Goal: Use online tool/utility: Utilize a website feature to perform a specific function

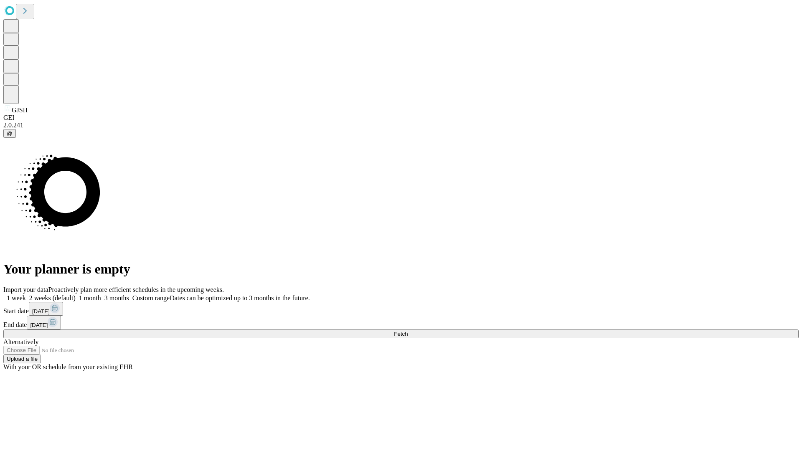
click at [76, 295] on label "2 weeks (default)" at bounding box center [51, 298] width 50 height 7
click at [408, 331] on span "Fetch" at bounding box center [401, 334] width 14 height 6
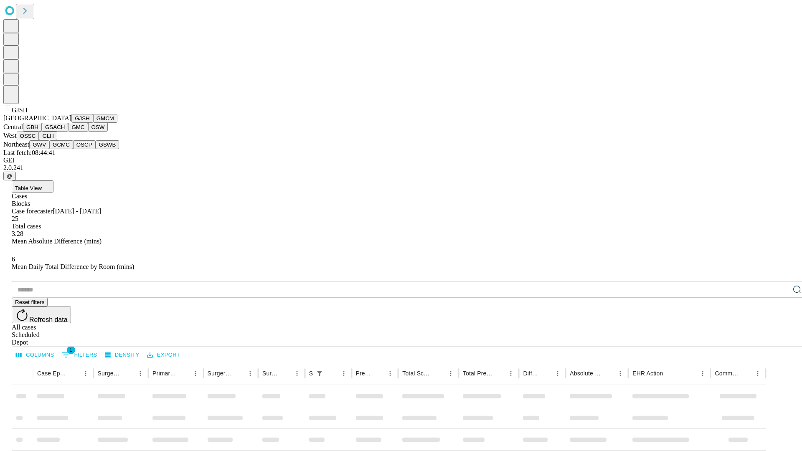
click at [93, 123] on button "GMCM" at bounding box center [105, 118] width 24 height 9
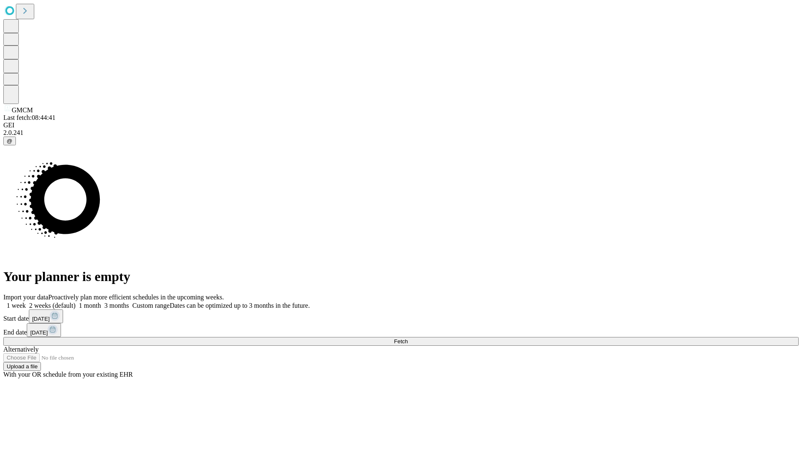
click at [76, 302] on label "2 weeks (default)" at bounding box center [51, 305] width 50 height 7
click at [408, 338] on span "Fetch" at bounding box center [401, 341] width 14 height 6
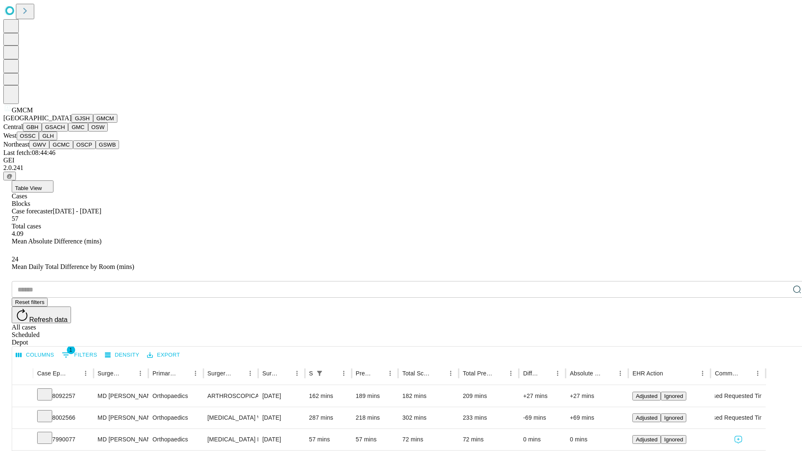
click at [42, 132] on button "GBH" at bounding box center [32, 127] width 19 height 9
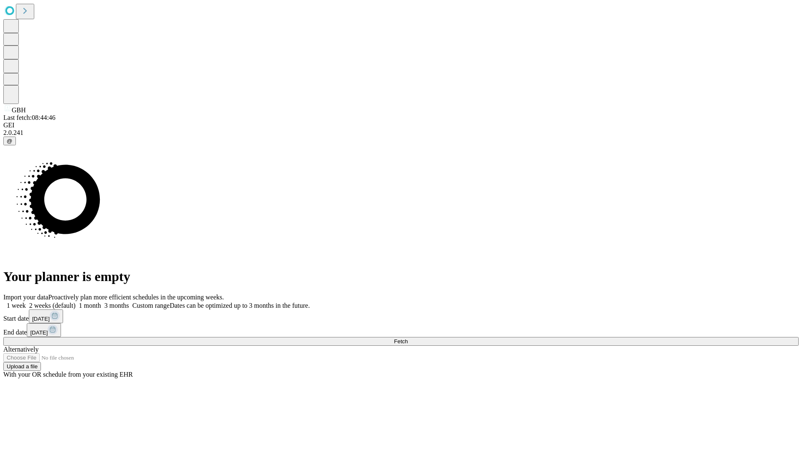
click at [76, 302] on label "2 weeks (default)" at bounding box center [51, 305] width 50 height 7
click at [408, 338] on span "Fetch" at bounding box center [401, 341] width 14 height 6
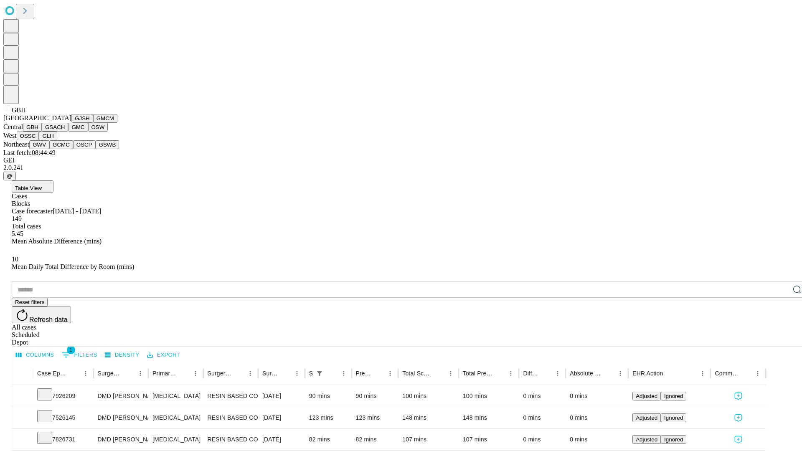
click at [65, 132] on button "GSACH" at bounding box center [55, 127] width 26 height 9
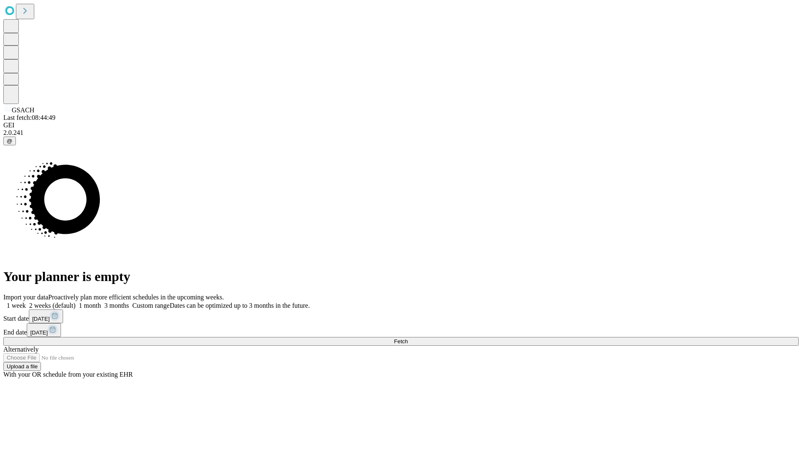
click at [76, 302] on label "2 weeks (default)" at bounding box center [51, 305] width 50 height 7
click at [408, 338] on span "Fetch" at bounding box center [401, 341] width 14 height 6
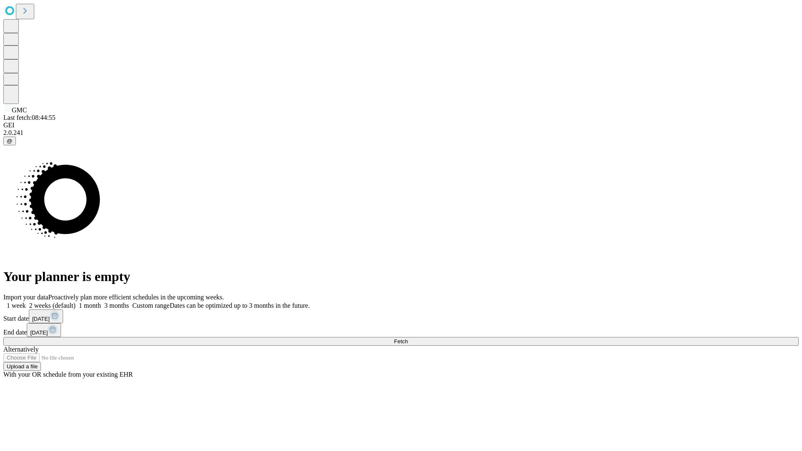
click at [76, 302] on label "2 weeks (default)" at bounding box center [51, 305] width 50 height 7
click at [408, 338] on span "Fetch" at bounding box center [401, 341] width 14 height 6
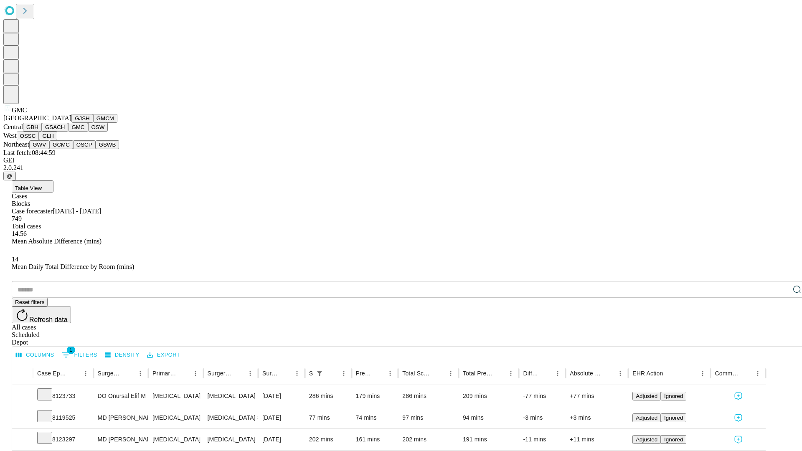
click at [88, 132] on button "OSW" at bounding box center [98, 127] width 20 height 9
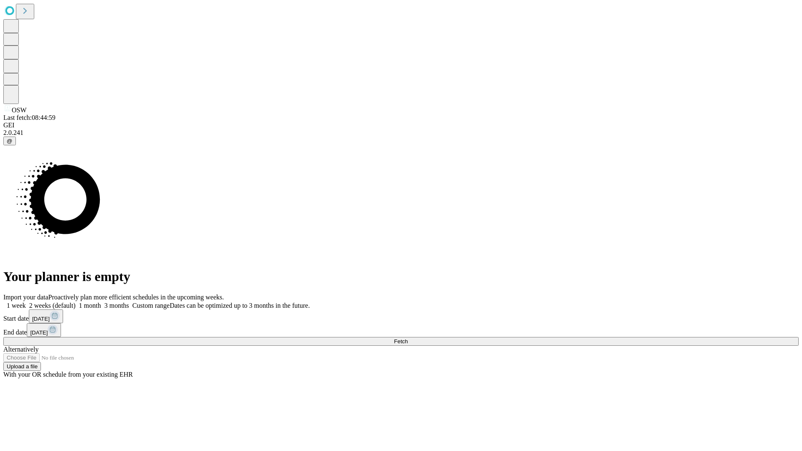
click at [76, 302] on label "2 weeks (default)" at bounding box center [51, 305] width 50 height 7
click at [408, 338] on span "Fetch" at bounding box center [401, 341] width 14 height 6
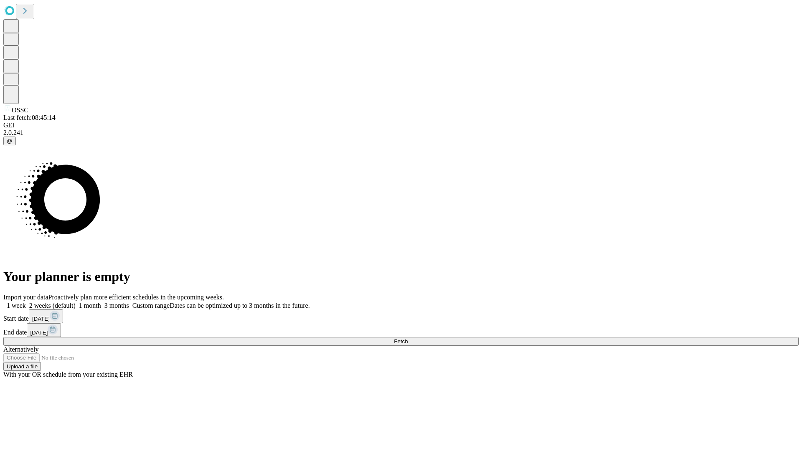
click at [76, 302] on label "2 weeks (default)" at bounding box center [51, 305] width 50 height 7
click at [408, 338] on span "Fetch" at bounding box center [401, 341] width 14 height 6
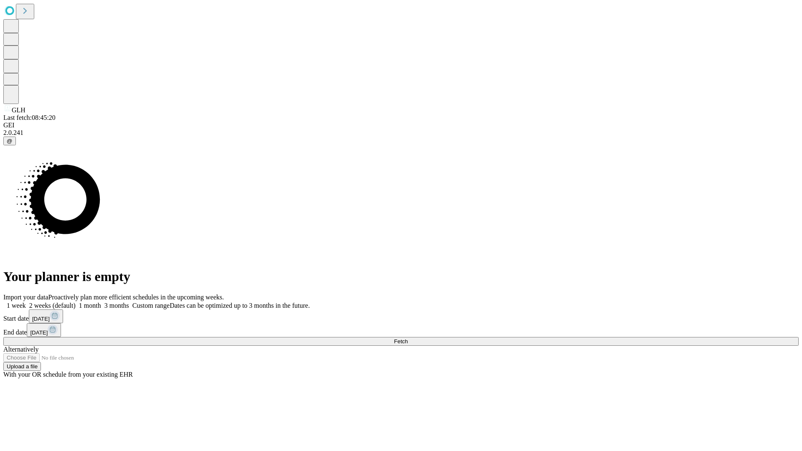
click at [76, 302] on label "2 weeks (default)" at bounding box center [51, 305] width 50 height 7
click at [408, 338] on span "Fetch" at bounding box center [401, 341] width 14 height 6
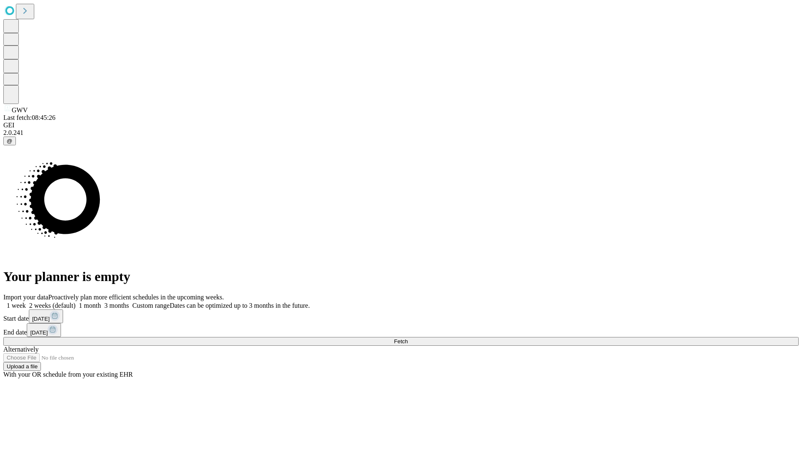
click at [76, 302] on label "2 weeks (default)" at bounding box center [51, 305] width 50 height 7
click at [408, 338] on span "Fetch" at bounding box center [401, 341] width 14 height 6
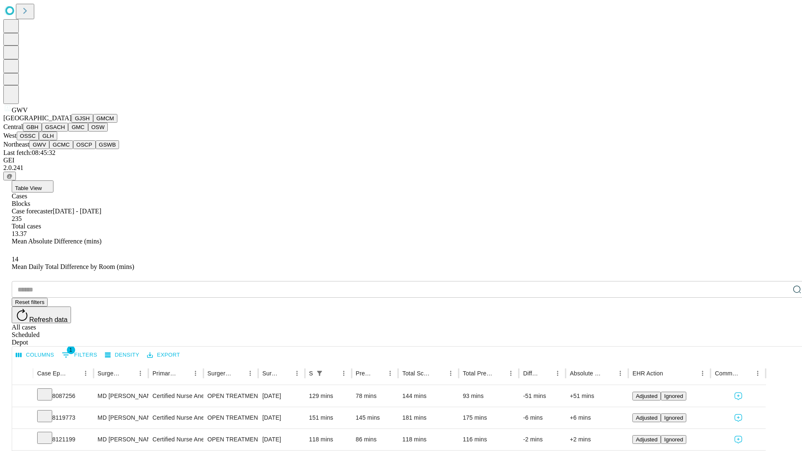
click at [65, 149] on button "GCMC" at bounding box center [61, 144] width 24 height 9
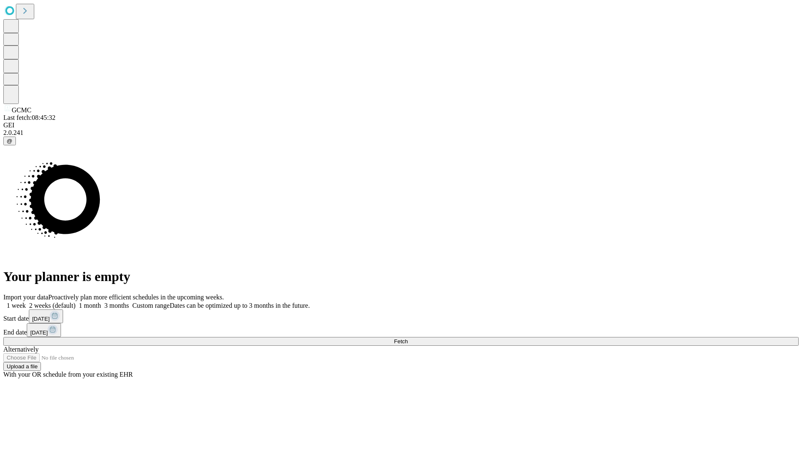
click at [408, 338] on span "Fetch" at bounding box center [401, 341] width 14 height 6
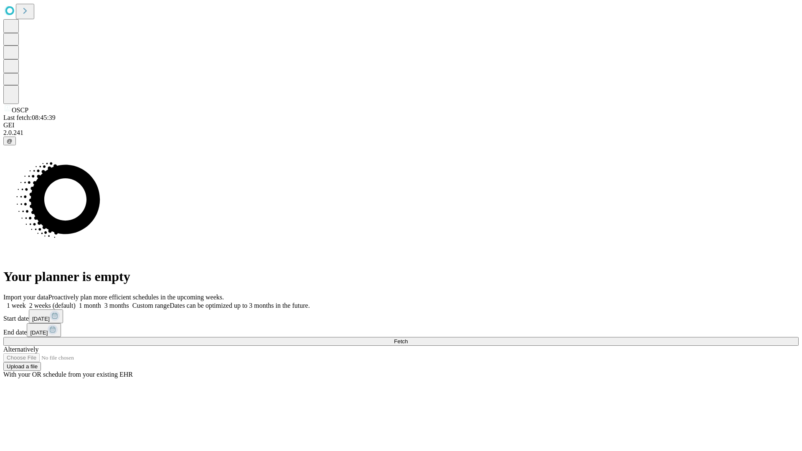
click at [76, 302] on label "2 weeks (default)" at bounding box center [51, 305] width 50 height 7
click at [408, 338] on span "Fetch" at bounding box center [401, 341] width 14 height 6
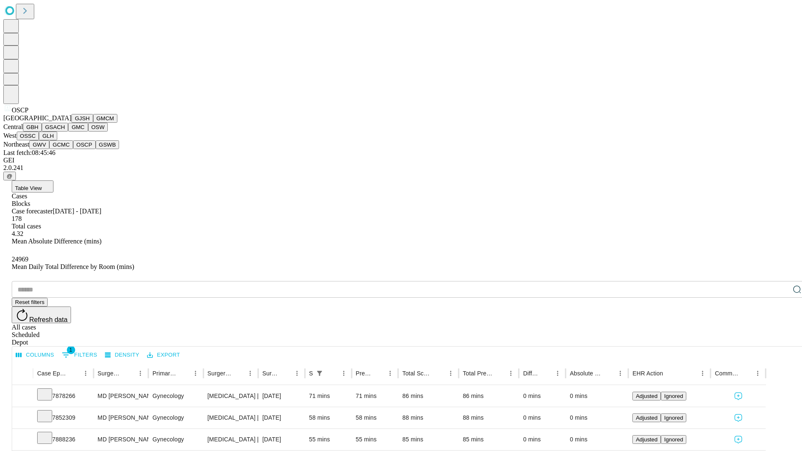
click at [96, 149] on button "GSWB" at bounding box center [108, 144] width 24 height 9
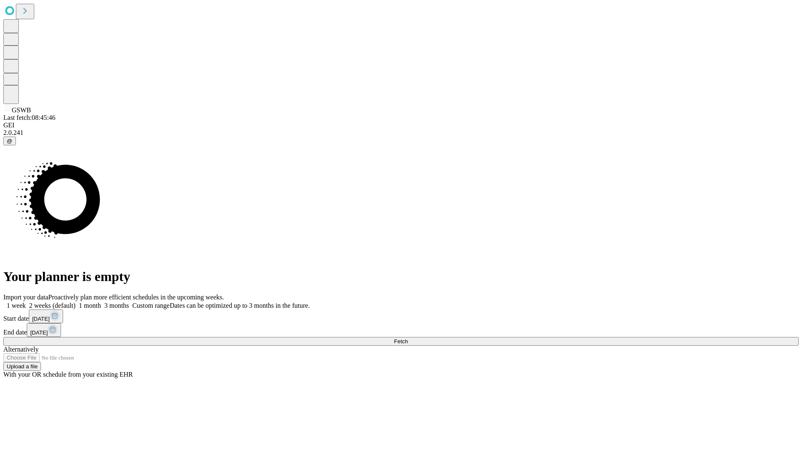
click at [76, 302] on label "2 weeks (default)" at bounding box center [51, 305] width 50 height 7
click at [408, 338] on span "Fetch" at bounding box center [401, 341] width 14 height 6
